Goal: Transaction & Acquisition: Purchase product/service

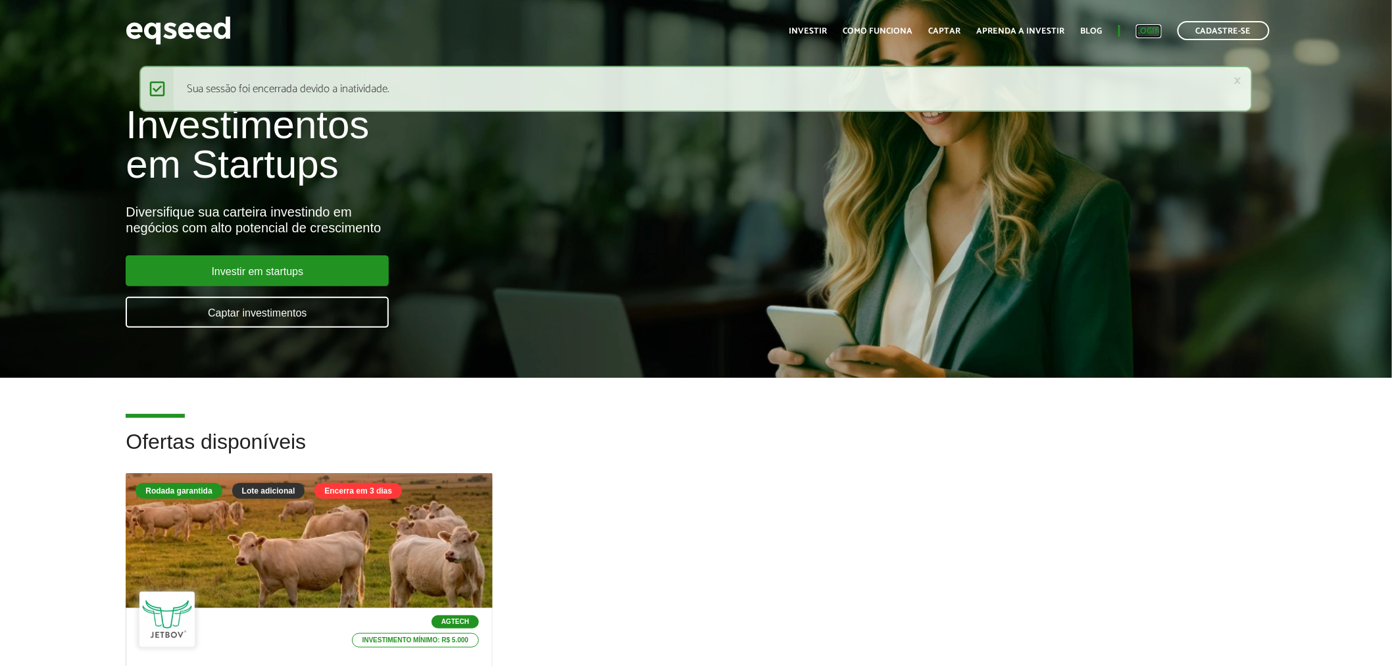
click at [1144, 32] on link "Login" at bounding box center [1149, 31] width 26 height 9
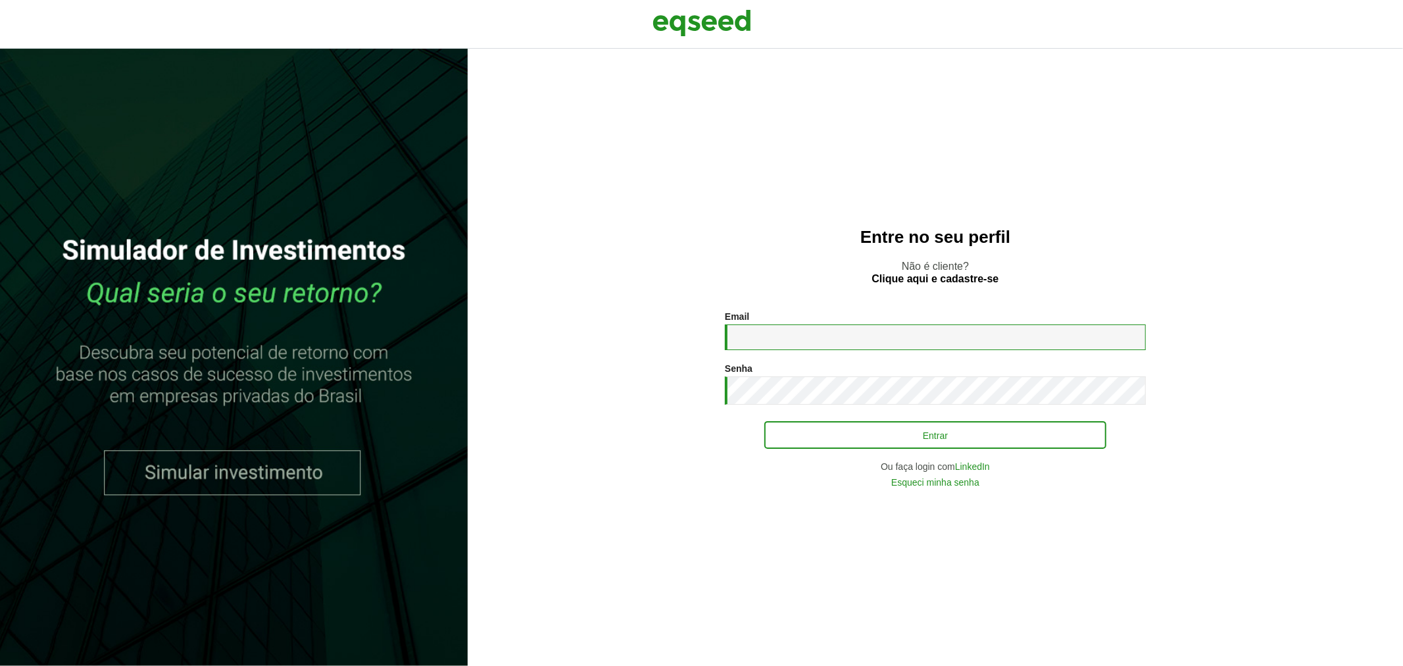
type input "**********"
click at [835, 430] on button "Entrar" at bounding box center [935, 434] width 342 height 25
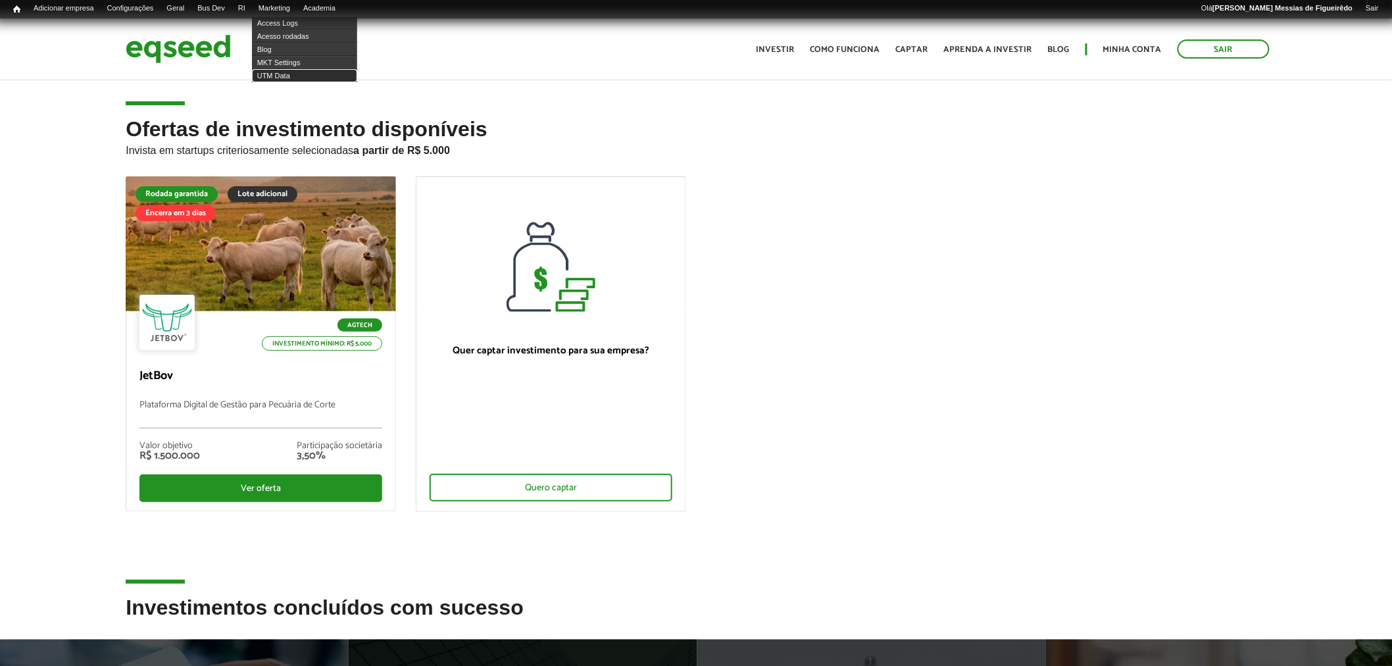
click at [284, 76] on link "UTM Data" at bounding box center [304, 75] width 105 height 13
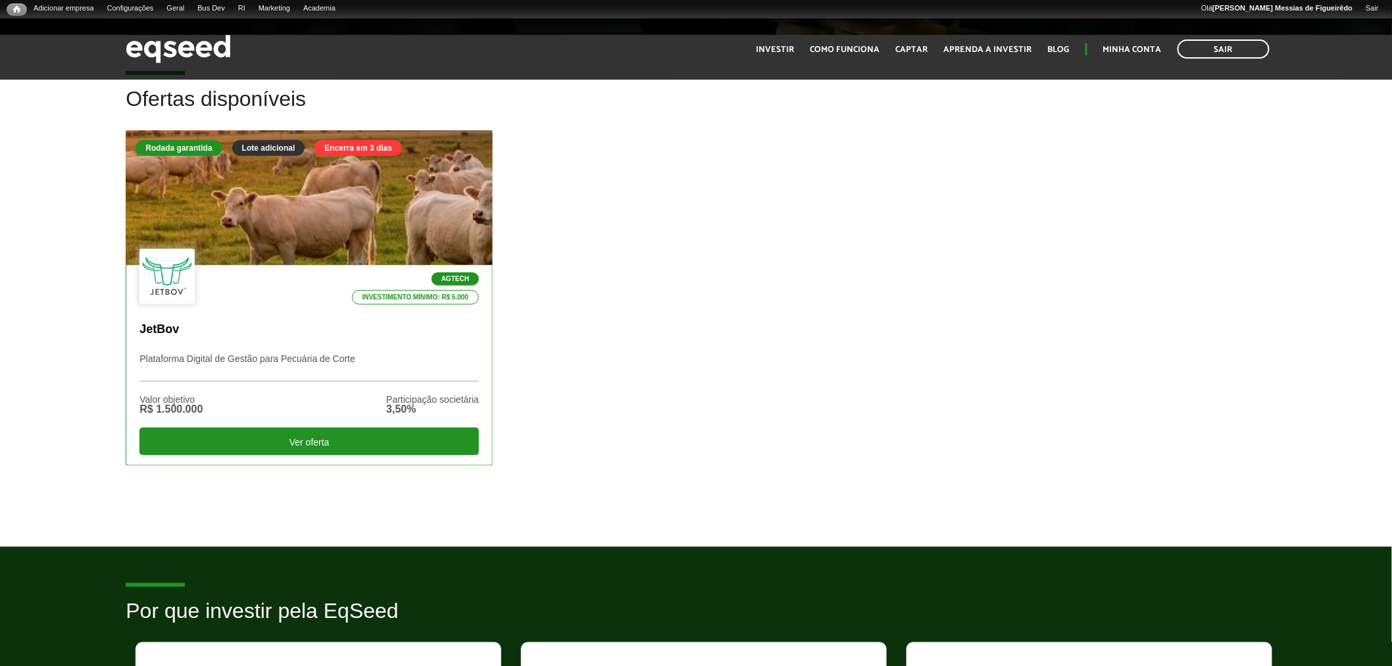
scroll to position [365, 0]
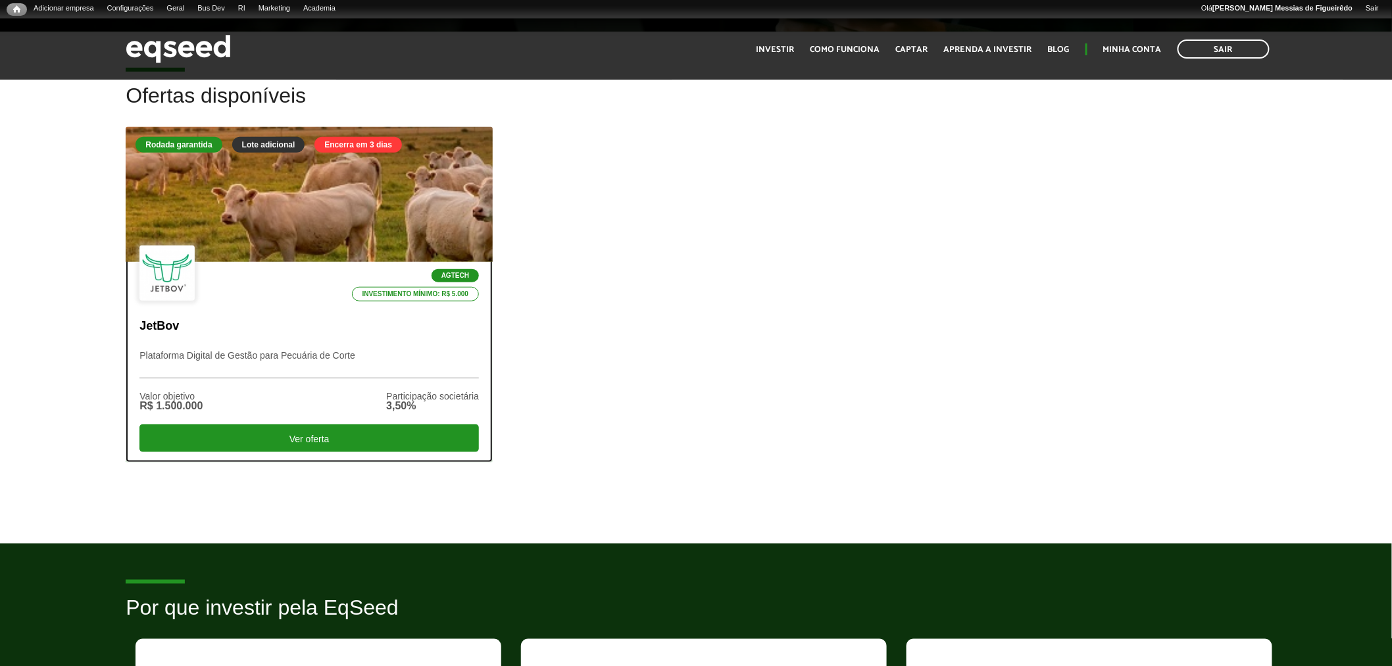
click at [284, 228] on div at bounding box center [309, 195] width 440 height 162
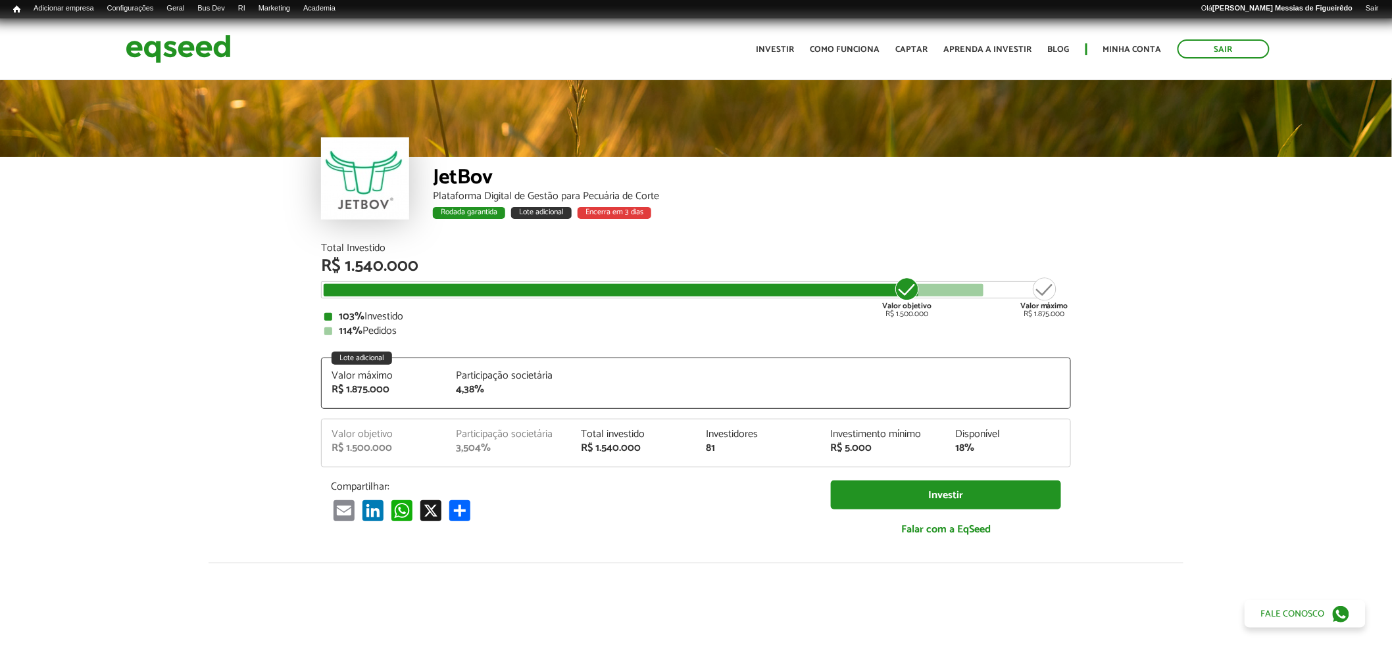
scroll to position [1619, 0]
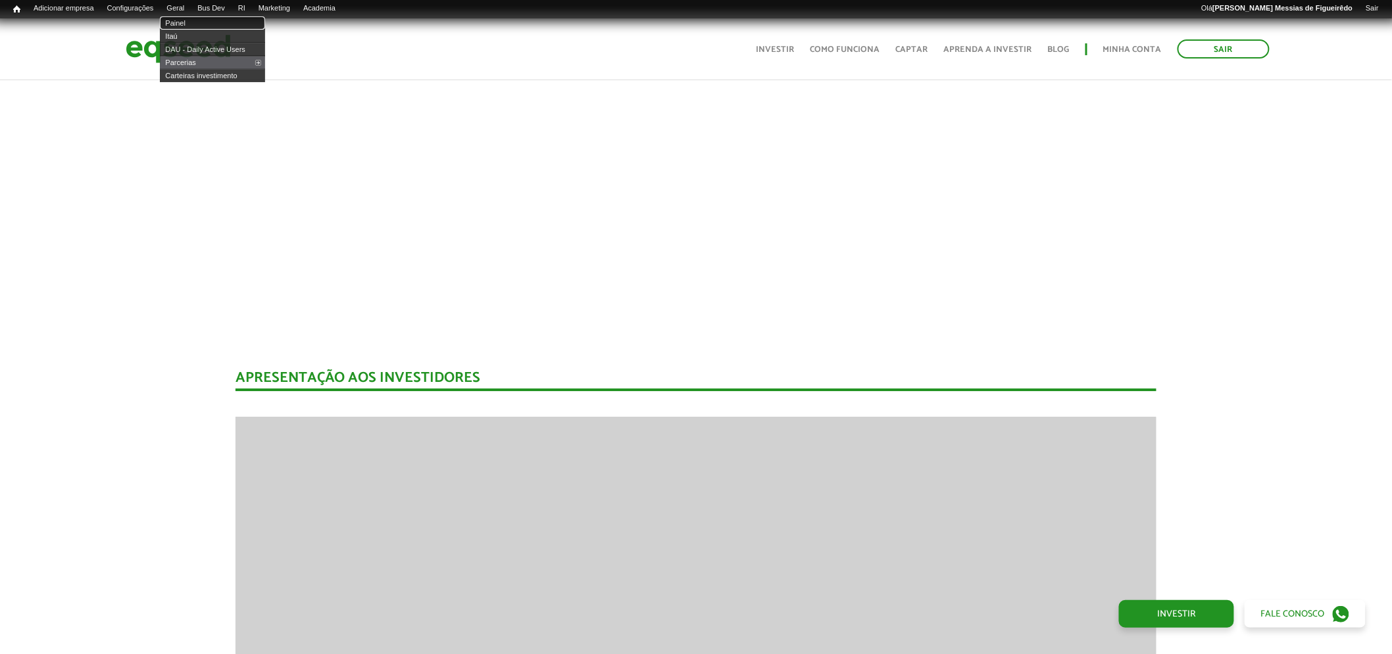
click at [182, 22] on link "Painel" at bounding box center [212, 22] width 105 height 13
